Goal: Task Accomplishment & Management: Use online tool/utility

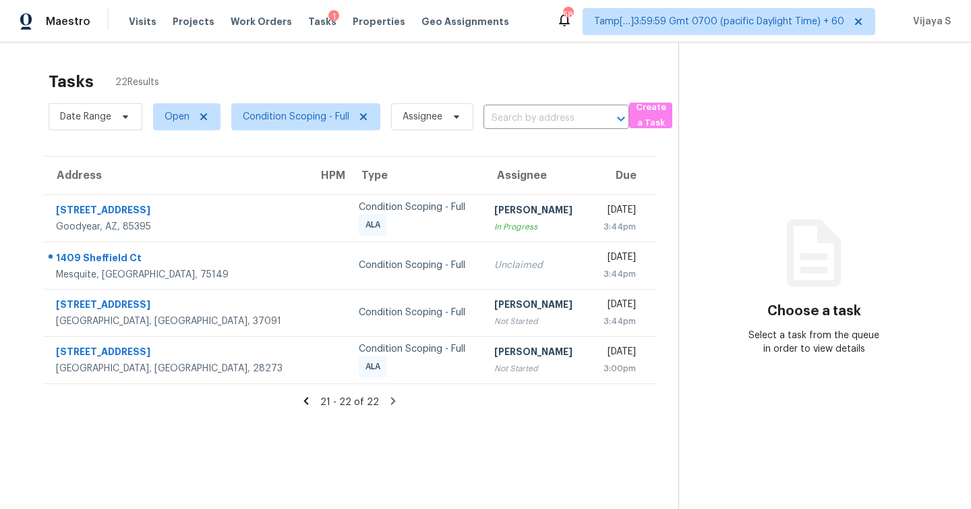
scroll to position [43, 0]
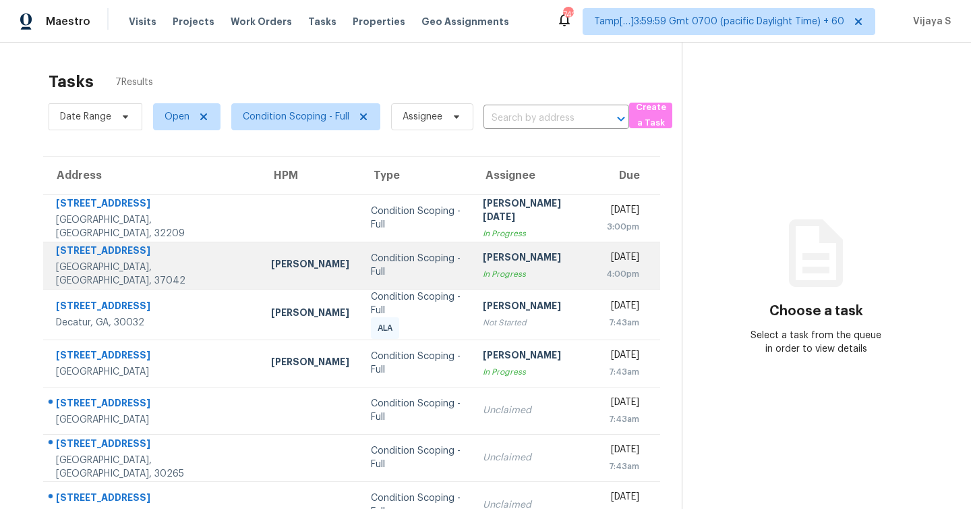
scroll to position [43, 0]
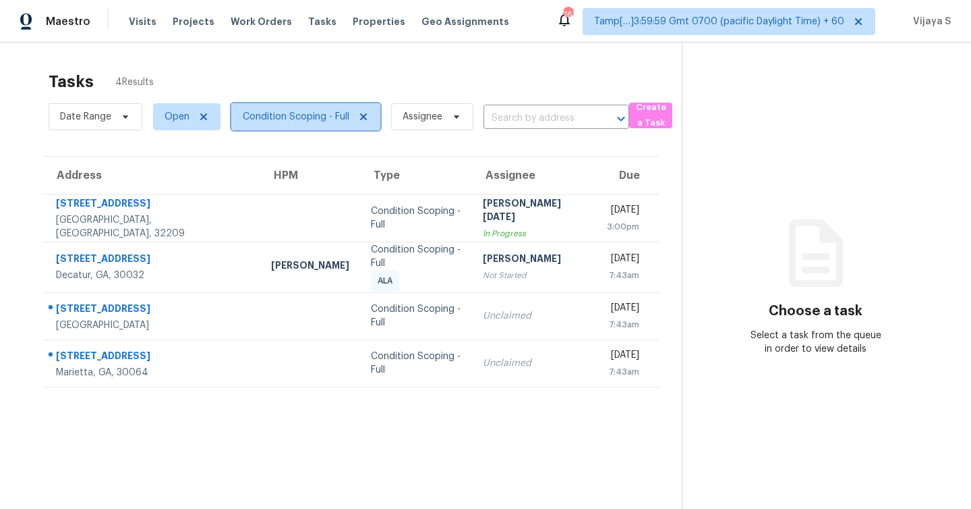
click at [316, 121] on span "Condition Scoping - Full" at bounding box center [296, 116] width 107 height 13
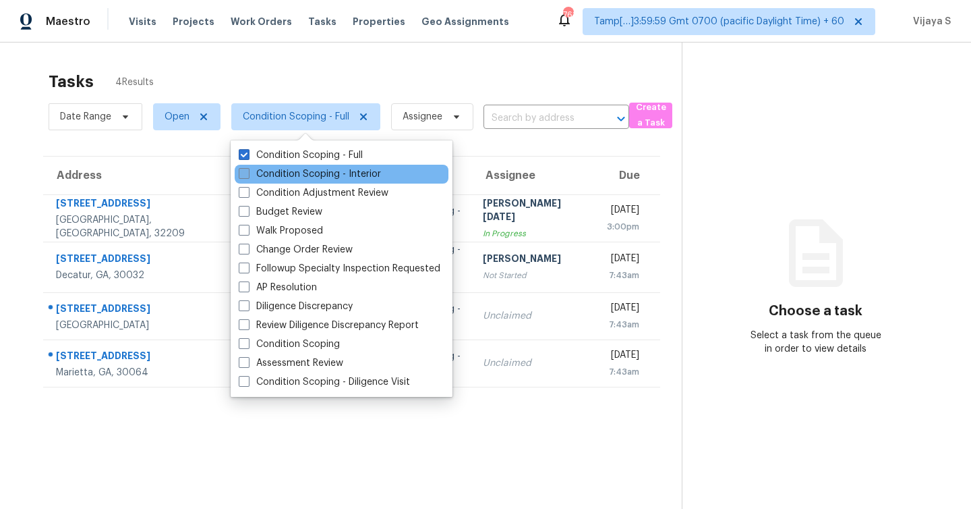
click at [242, 175] on span at bounding box center [244, 173] width 11 height 11
click at [242, 175] on input "Condition Scoping - Interior" at bounding box center [243, 171] width 9 height 9
checkbox input "true"
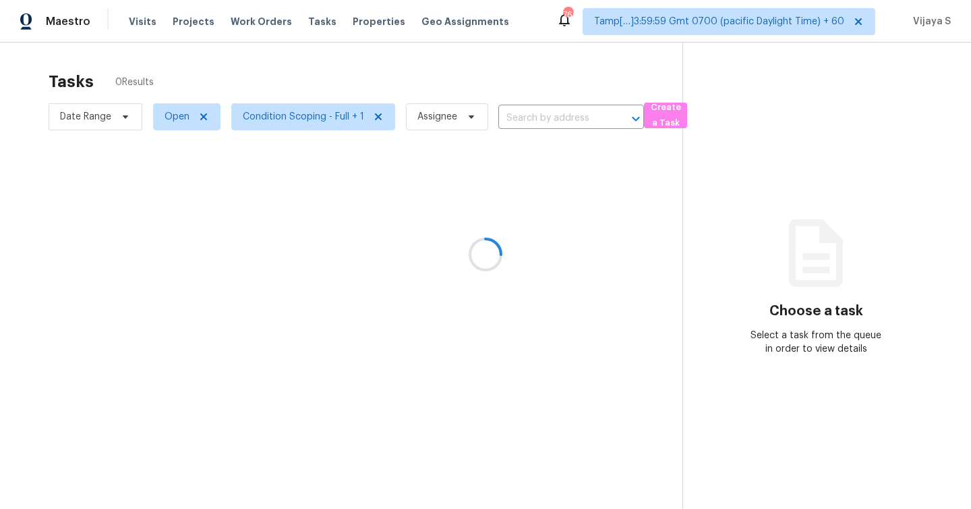
click at [305, 78] on div at bounding box center [485, 254] width 971 height 509
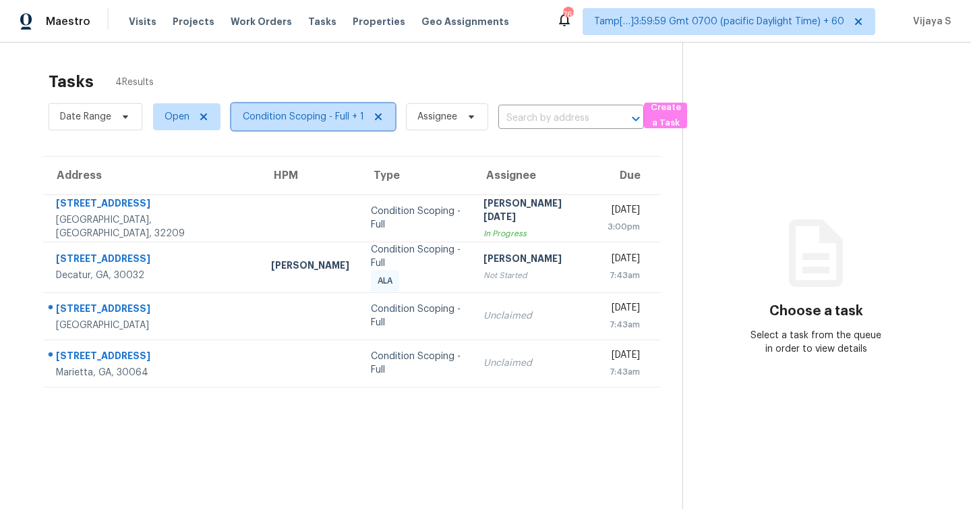
click at [299, 123] on span "Condition Scoping - Full + 1" at bounding box center [313, 116] width 164 height 27
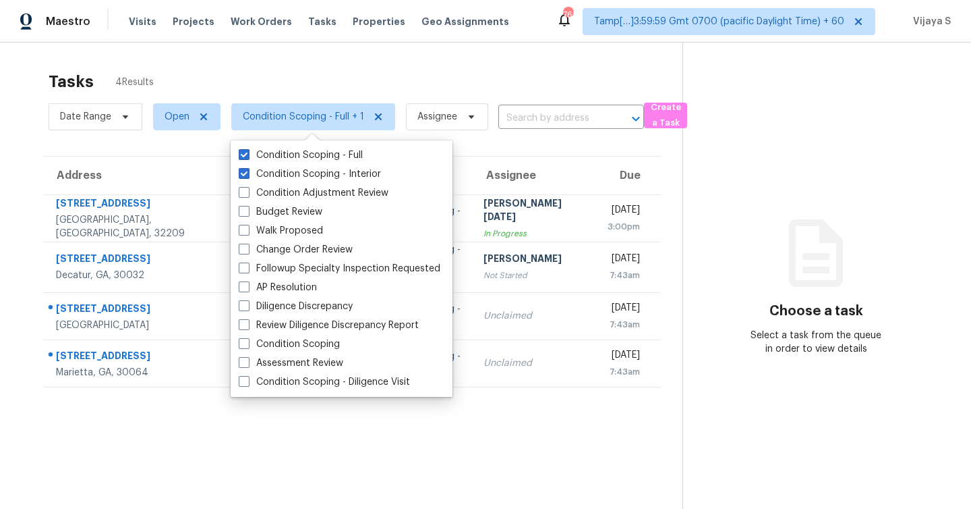
click at [379, 79] on div "Tasks 4 Results" at bounding box center [366, 81] width 634 height 35
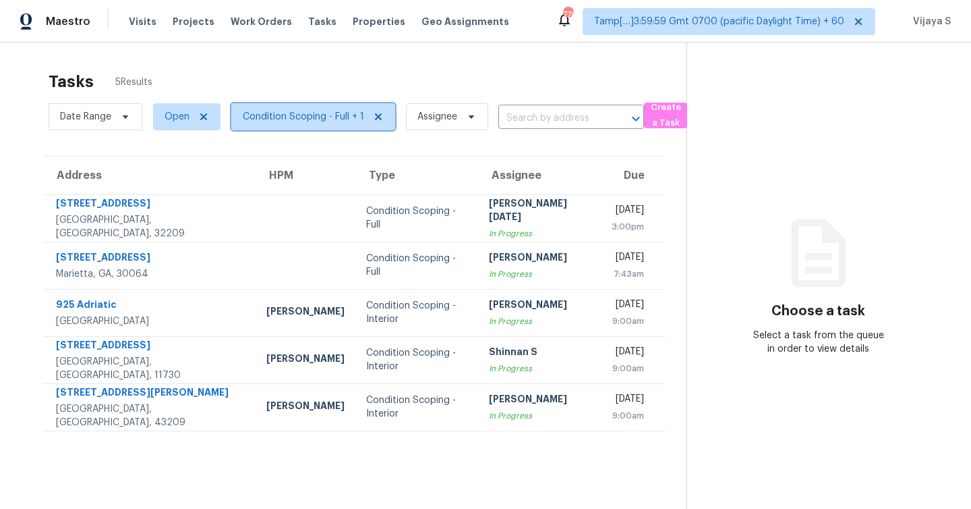
click at [297, 123] on span "Condition Scoping - Full + 1" at bounding box center [303, 116] width 121 height 13
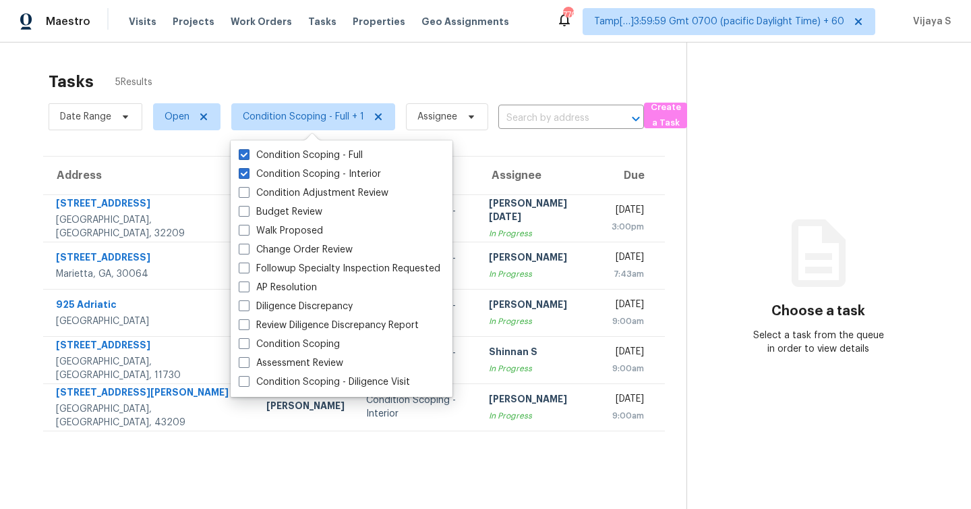
click at [319, 74] on div "Tasks 5 Results" at bounding box center [368, 81] width 638 height 35
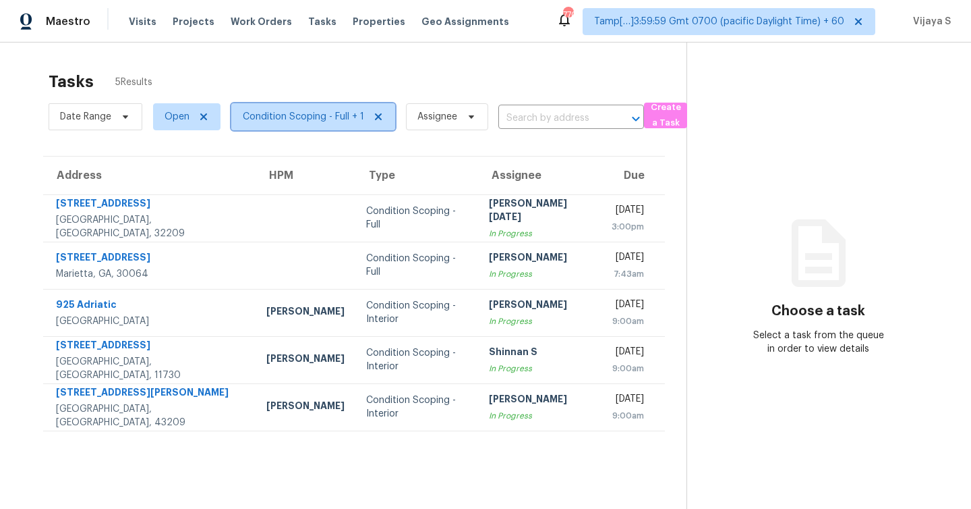
click at [316, 125] on span "Condition Scoping - Full + 1" at bounding box center [313, 116] width 164 height 27
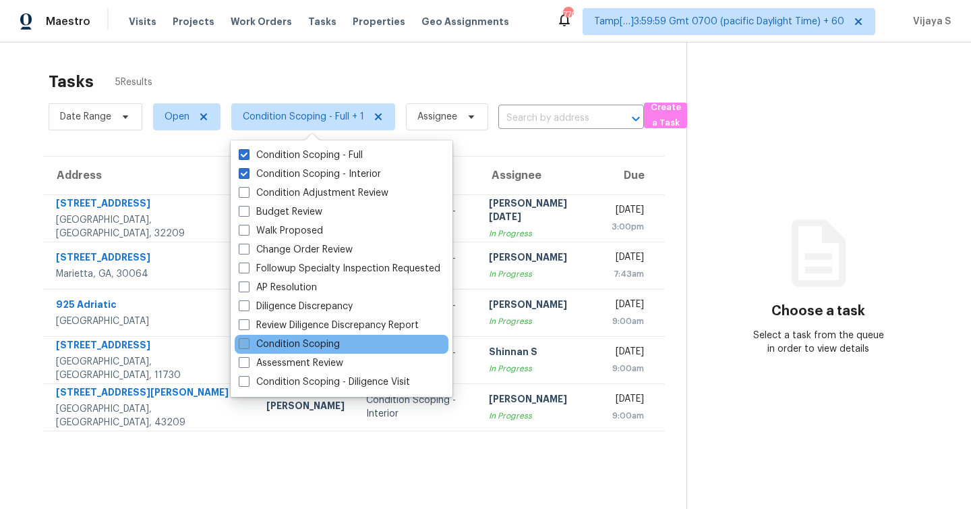
click at [242, 345] on span at bounding box center [244, 343] width 11 height 11
click at [242, 345] on input "Condition Scoping" at bounding box center [243, 341] width 9 height 9
checkbox input "true"
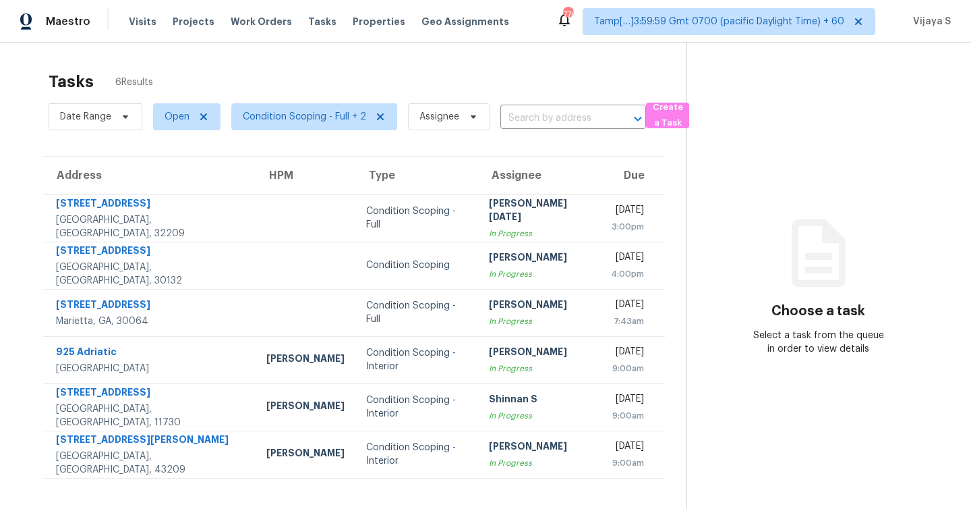
click at [532, 69] on div "Tasks 6 Results" at bounding box center [368, 81] width 638 height 35
click at [312, 127] on span "Condition Scoping - Full + 2" at bounding box center [314, 116] width 166 height 27
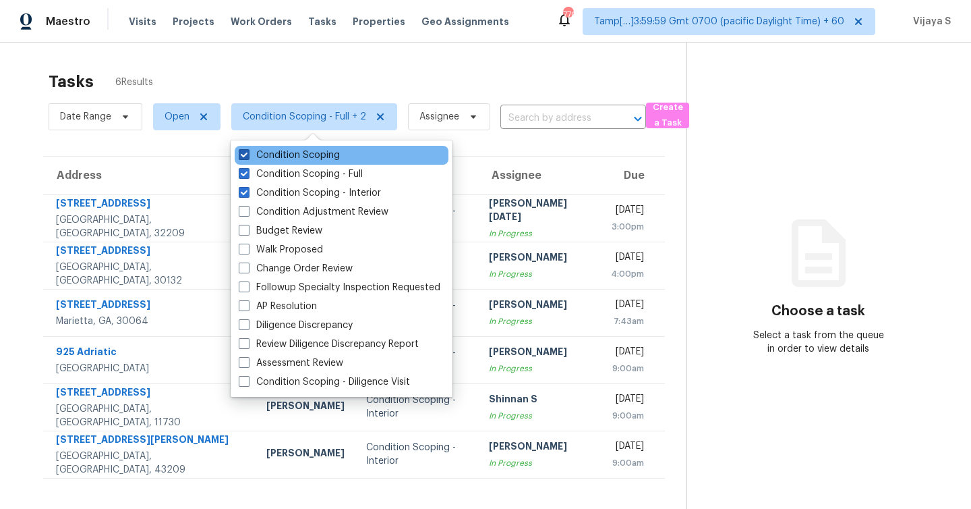
click at [242, 155] on span at bounding box center [244, 154] width 11 height 11
click at [242, 155] on input "Condition Scoping" at bounding box center [243, 152] width 9 height 9
checkbox input "false"
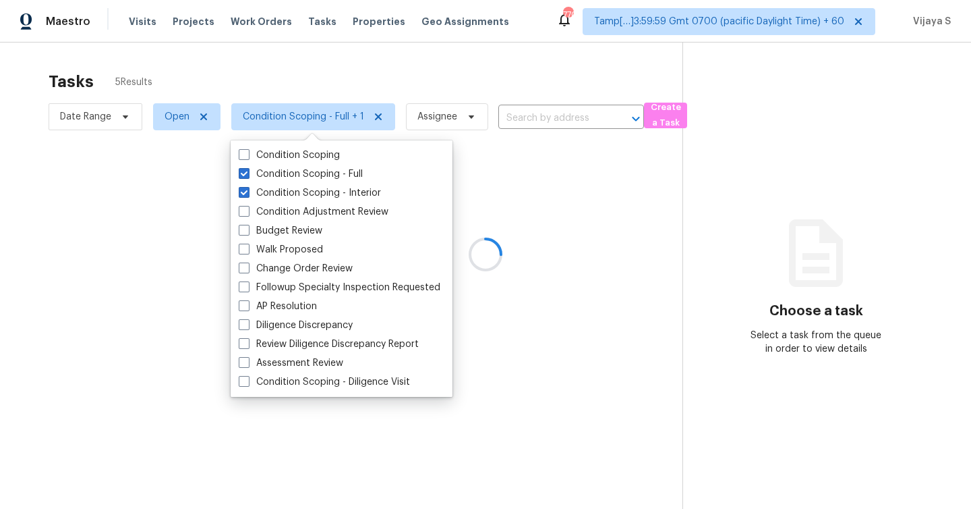
click at [343, 59] on div at bounding box center [485, 254] width 971 height 509
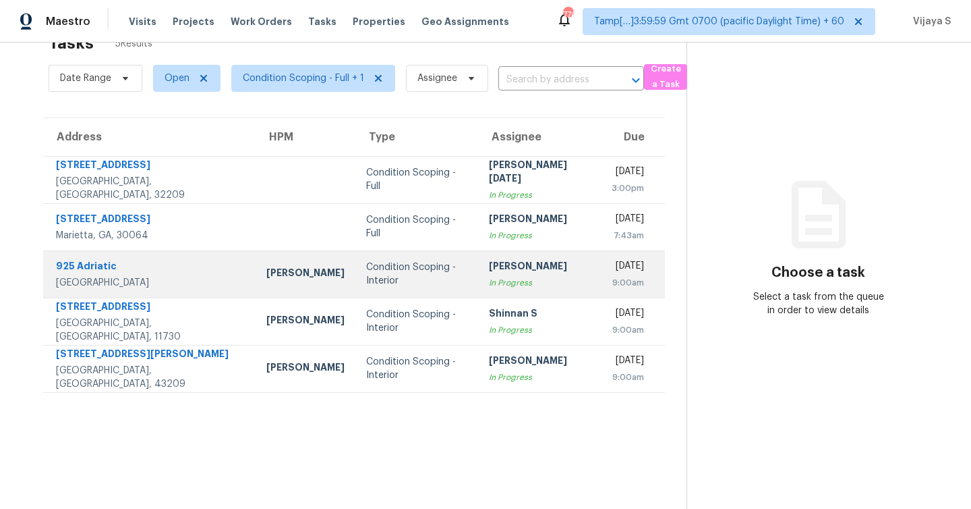
scroll to position [43, 0]
